Goal: Transaction & Acquisition: Purchase product/service

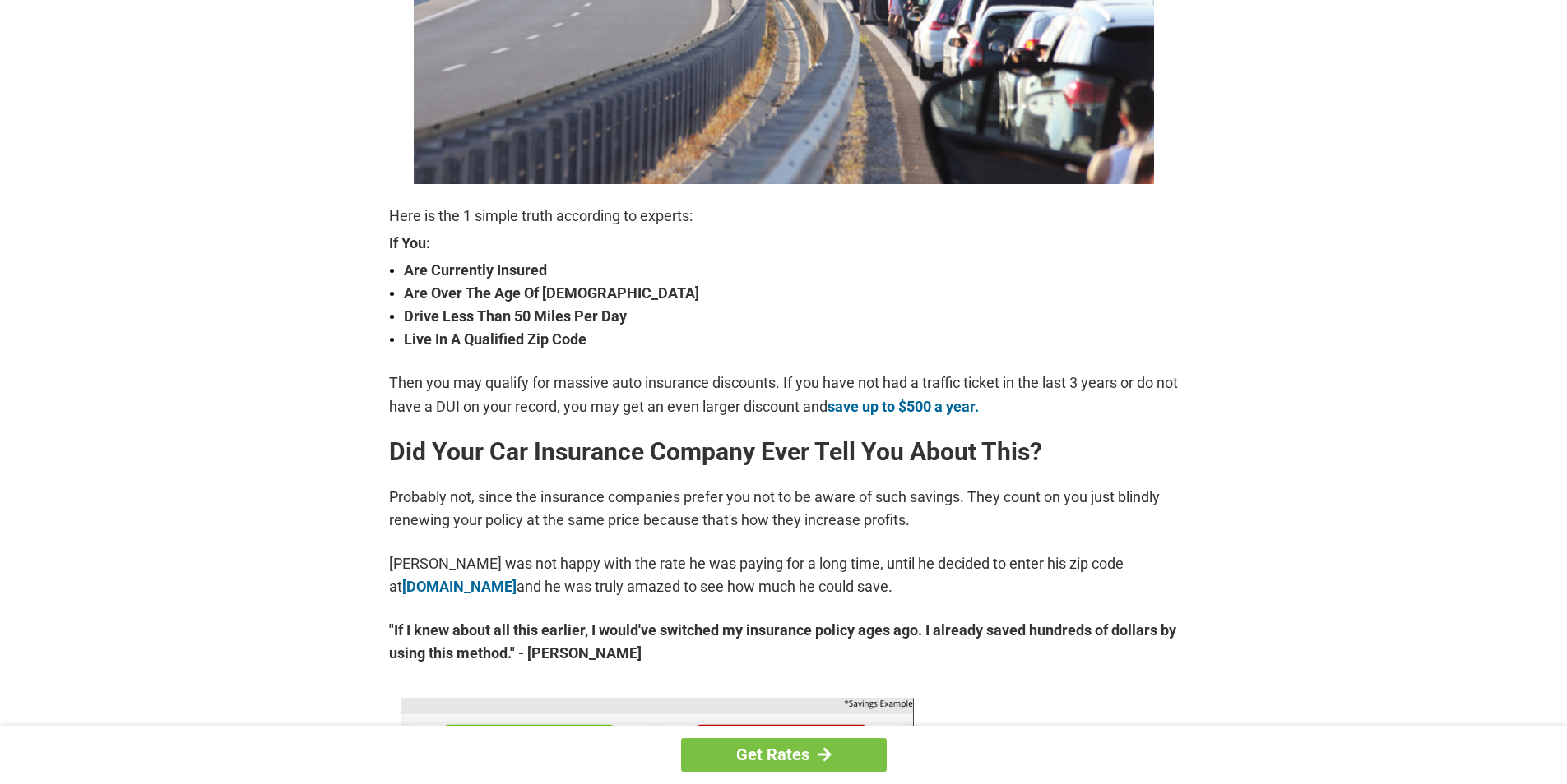
scroll to position [493, 0]
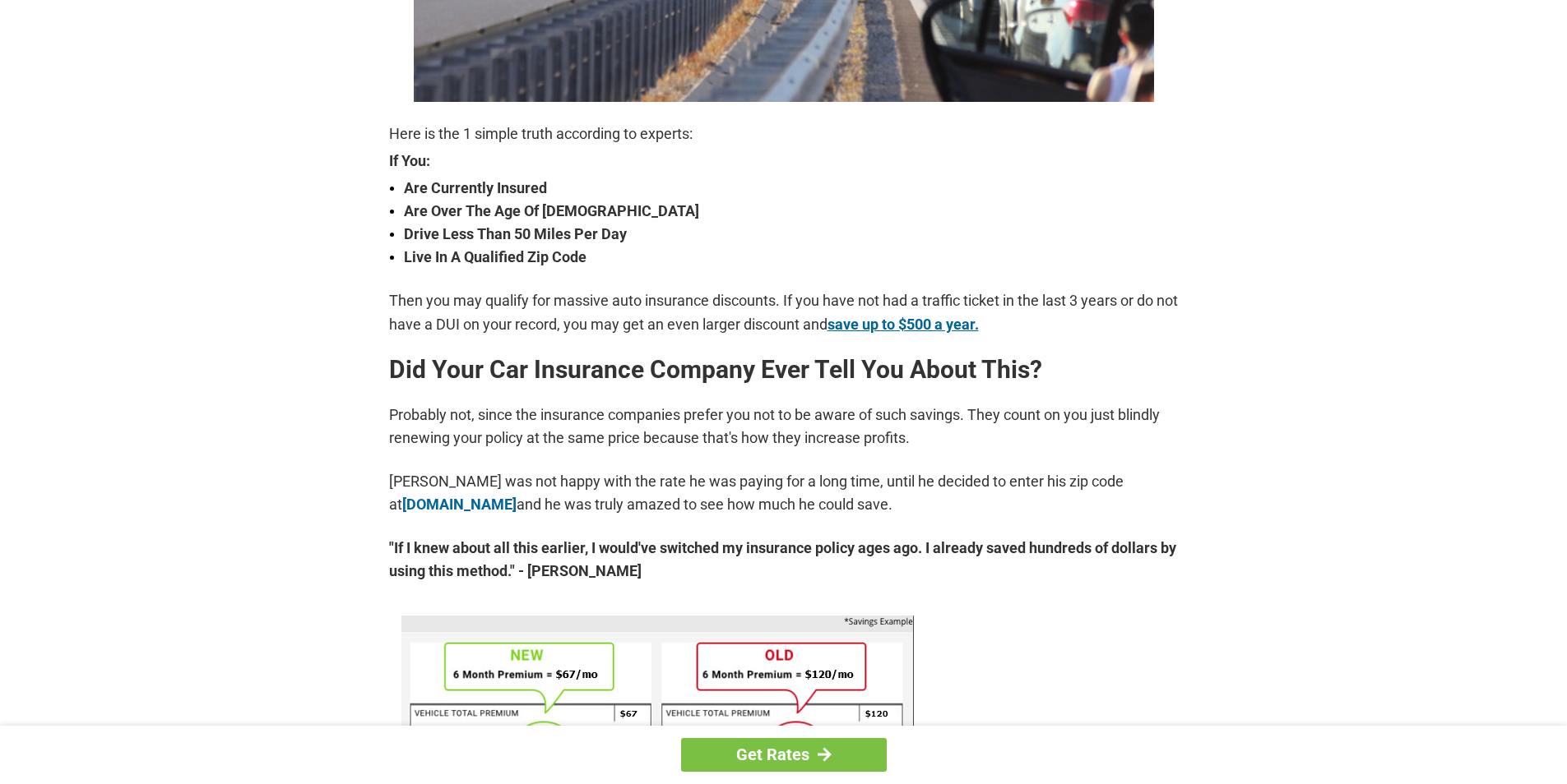
click at [953, 320] on link "save up to $500 a year." at bounding box center [903, 324] width 151 height 17
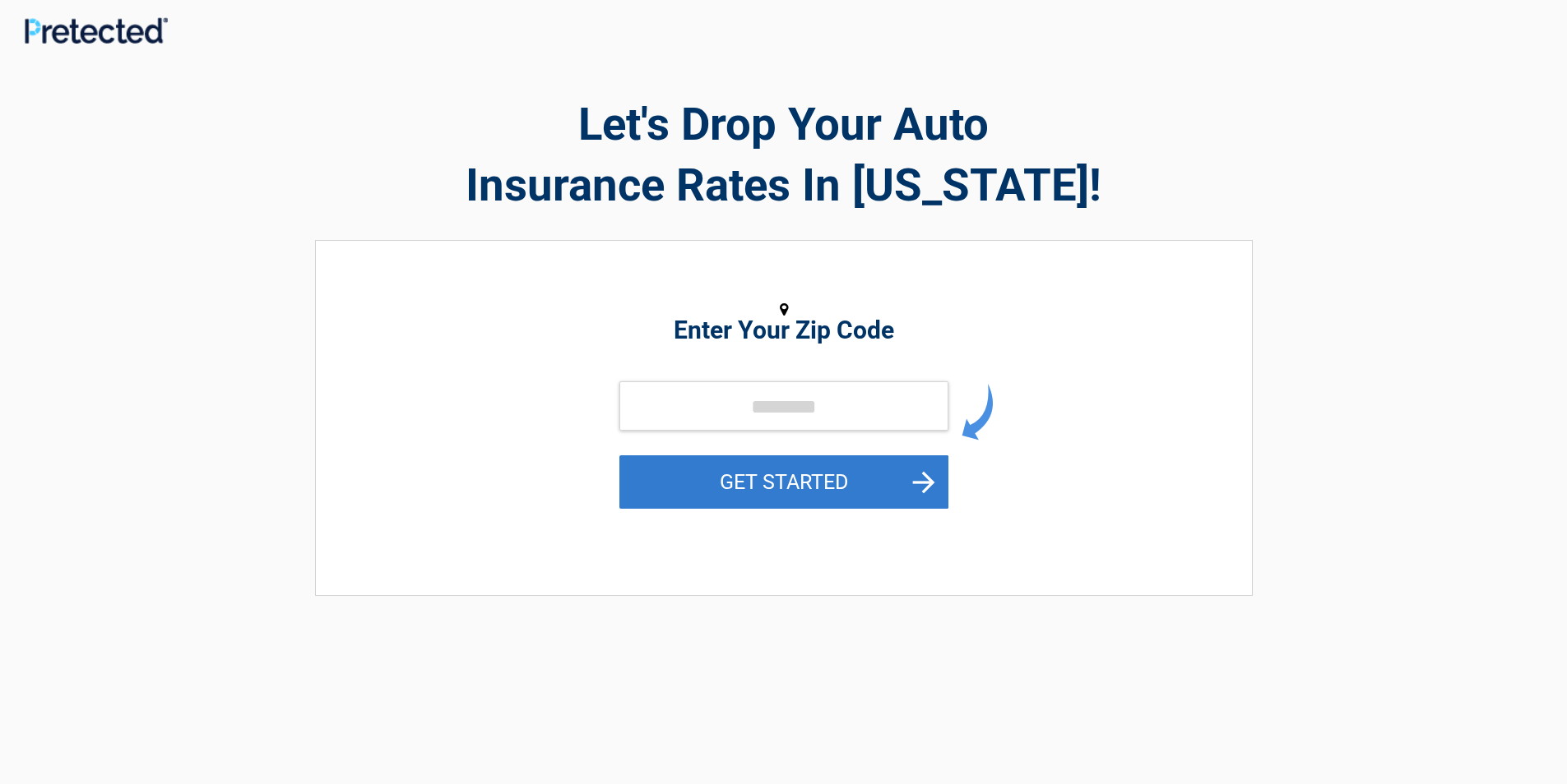
click at [784, 505] on button "GET STARTED" at bounding box center [784, 482] width 329 height 54
click at [682, 505] on button "GET STARTED" at bounding box center [784, 482] width 329 height 54
click at [940, 491] on button "GET STARTED" at bounding box center [784, 482] width 329 height 54
